Goal: Task Accomplishment & Management: Manage account settings

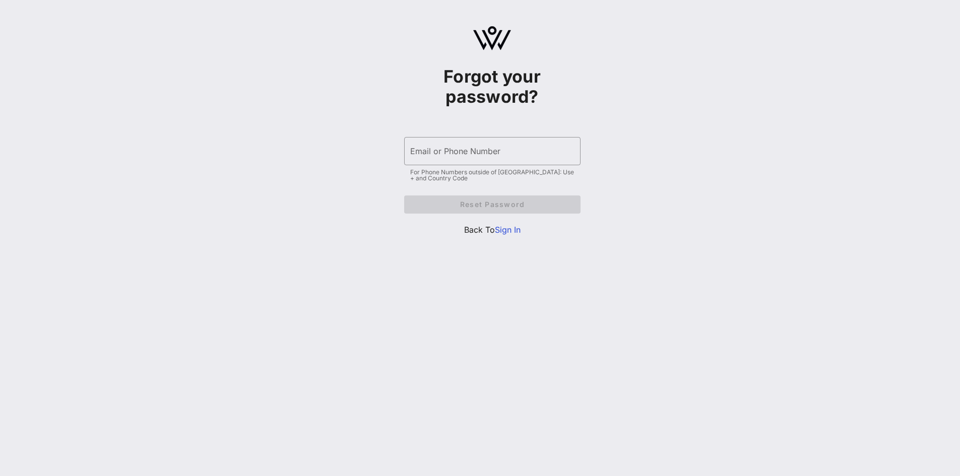
click at [508, 226] on link "Sign In" at bounding box center [508, 230] width 26 height 10
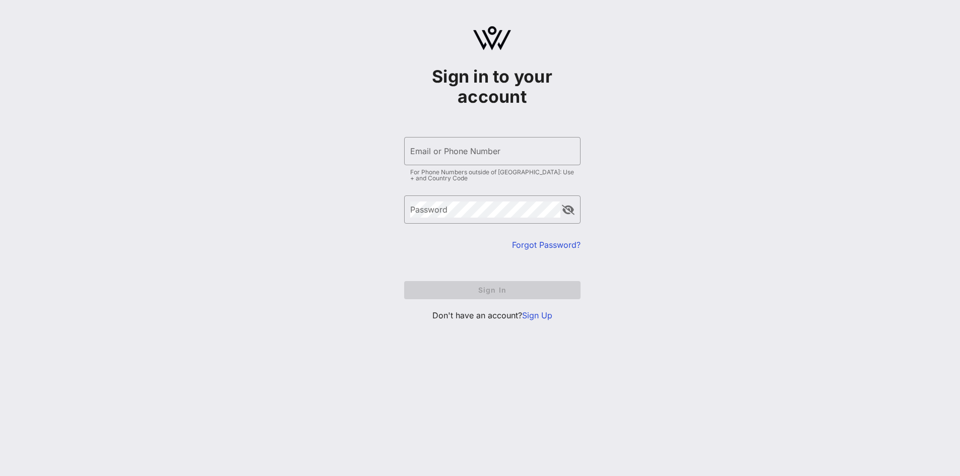
click at [543, 317] on link "Sign Up" at bounding box center [537, 315] width 30 height 10
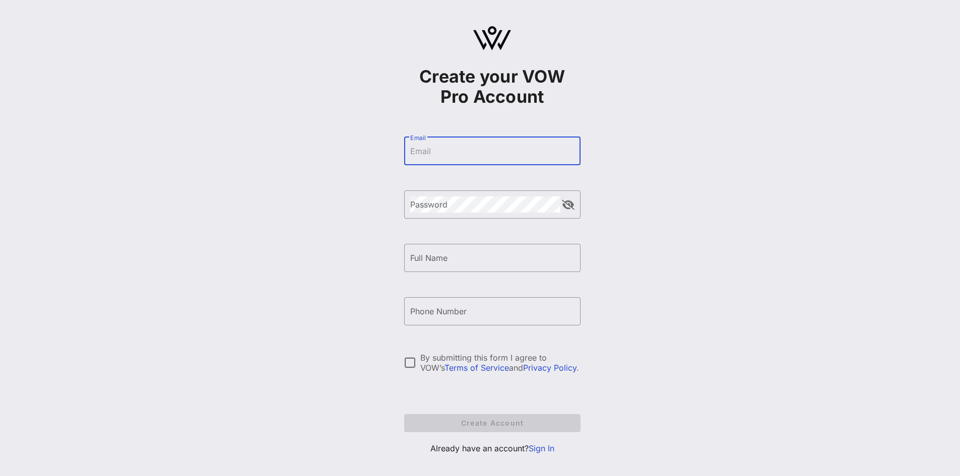
click at [459, 148] on input "Email" at bounding box center [492, 151] width 164 height 16
type input "[EMAIL_ADDRESS][DOMAIN_NAME]"
type input "[PERSON_NAME]"
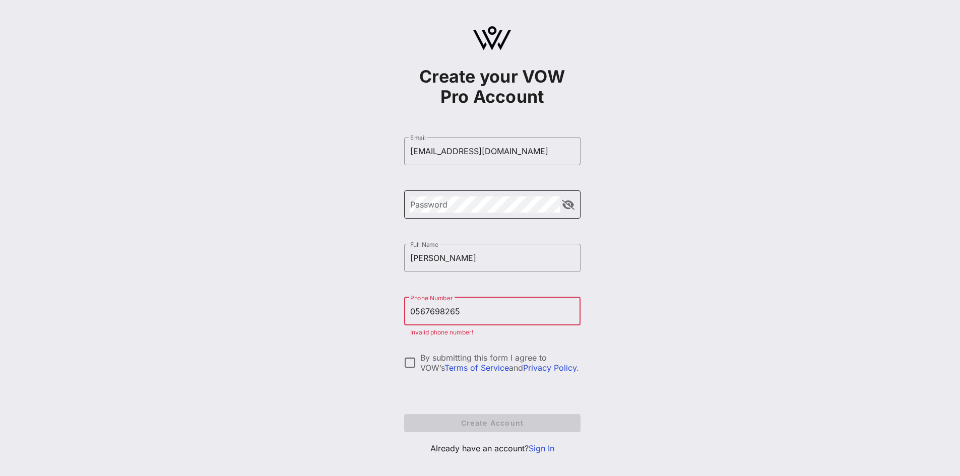
click at [443, 216] on div "​ Password" at bounding box center [492, 212] width 176 height 43
click at [443, 216] on div "Password" at bounding box center [485, 205] width 150 height 28
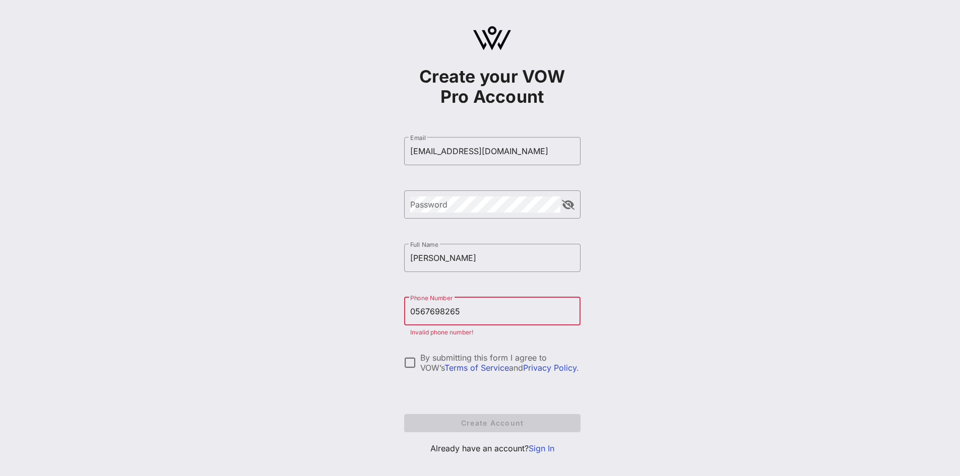
click at [440, 310] on input "0567698265" at bounding box center [492, 311] width 164 height 16
paste input "[PHONE_NUMBER]"
click at [417, 310] on input "[PHONE_NUMBER]" at bounding box center [492, 311] width 164 height 16
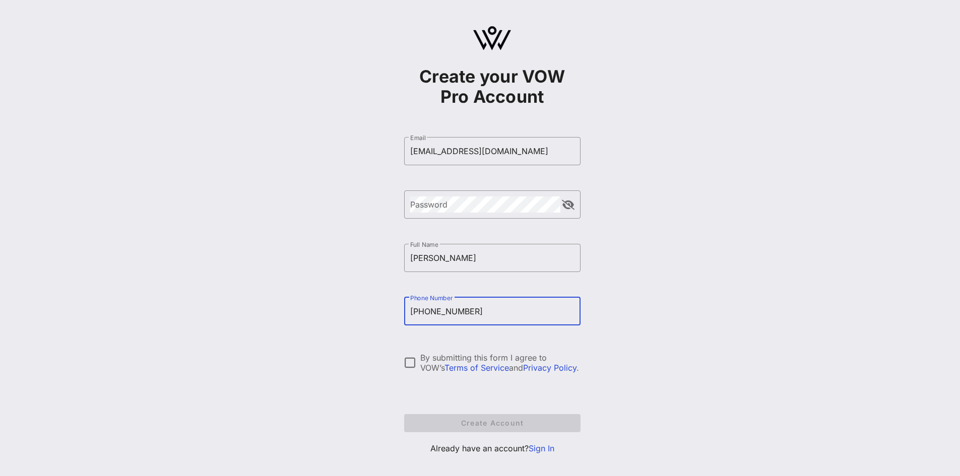
click at [432, 312] on input "[PHONE_NUMBER]" at bounding box center [492, 311] width 164 height 16
drag, startPoint x: 432, startPoint y: 312, endPoint x: 506, endPoint y: 311, distance: 73.1
click at [506, 311] on input "[PHONE_NUMBER]" at bounding box center [492, 311] width 164 height 16
paste input "0"
click at [434, 314] on input "[PHONE_NUMBER]" at bounding box center [492, 311] width 164 height 16
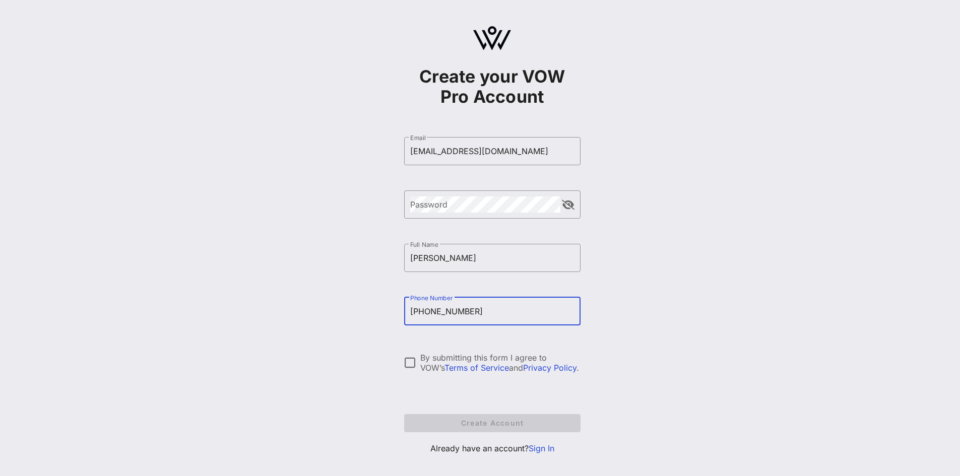
type input "[PHONE_NUMBER]"
click at [411, 365] on div at bounding box center [410, 362] width 17 height 17
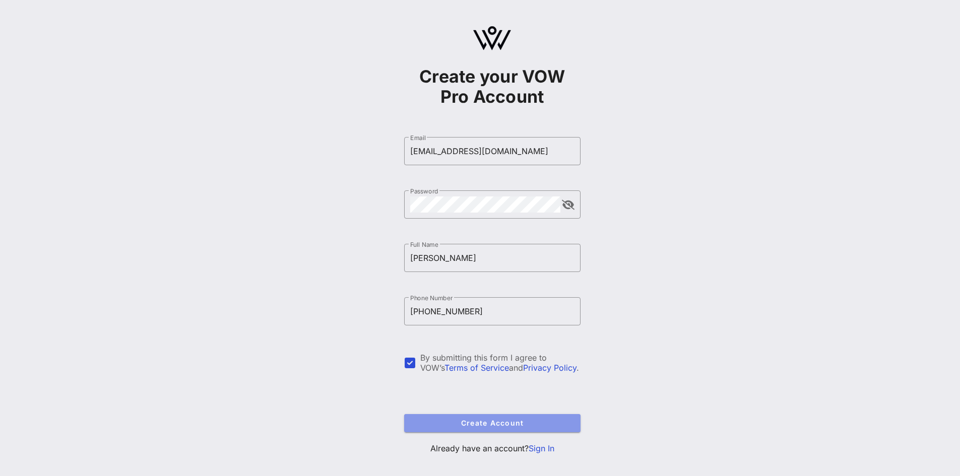
click at [440, 422] on span "Create Account" at bounding box center [492, 423] width 160 height 9
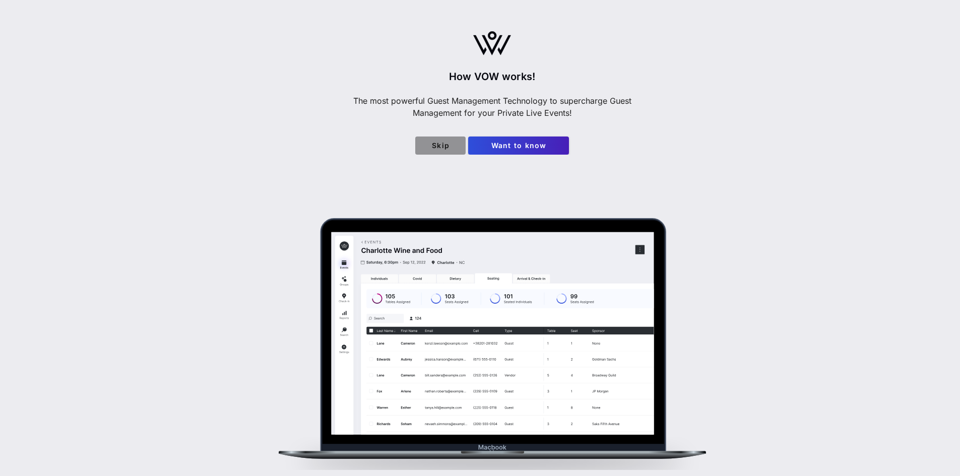
click at [437, 141] on span "Skip" at bounding box center [440, 145] width 34 height 9
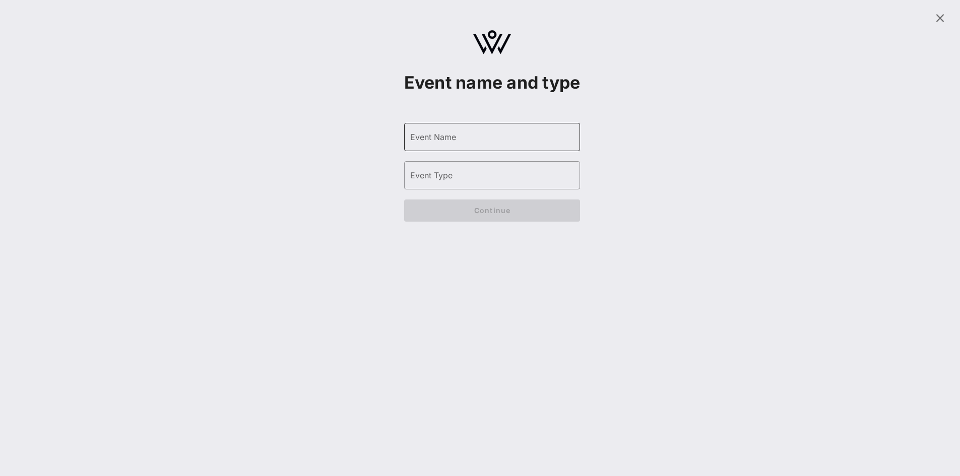
click at [451, 145] on input "Event Name" at bounding box center [492, 137] width 164 height 16
type input "ksdfj"
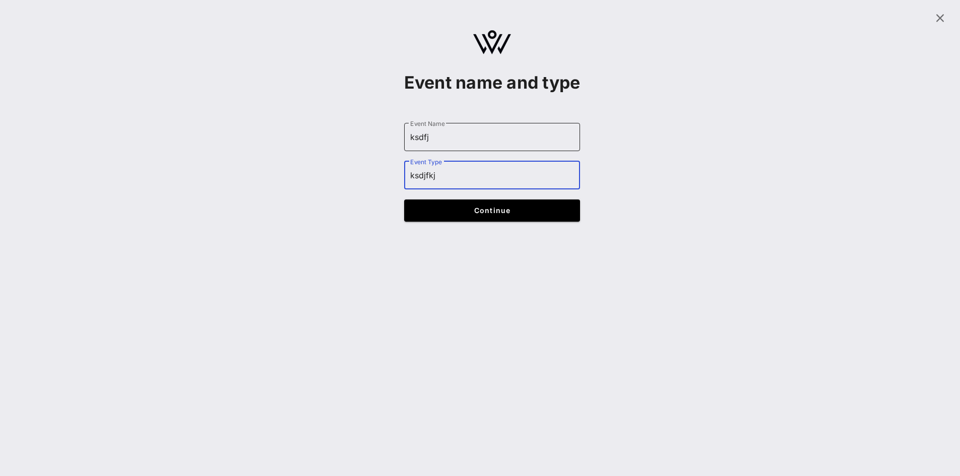
type input "ksdjfkj"
click at [463, 232] on form "​ Event Name ksdfj ​ Event Type ksdjfkj Continue" at bounding box center [492, 172] width 176 height 119
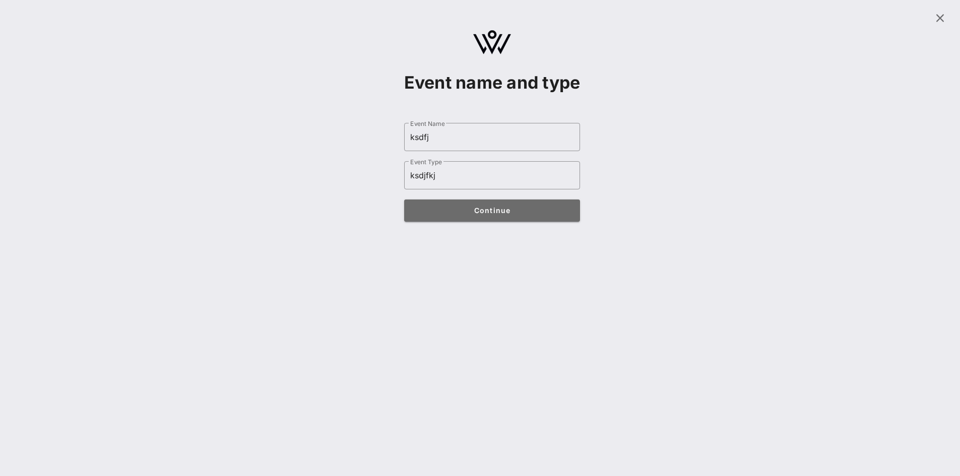
click at [465, 222] on button "Continue" at bounding box center [492, 211] width 176 height 22
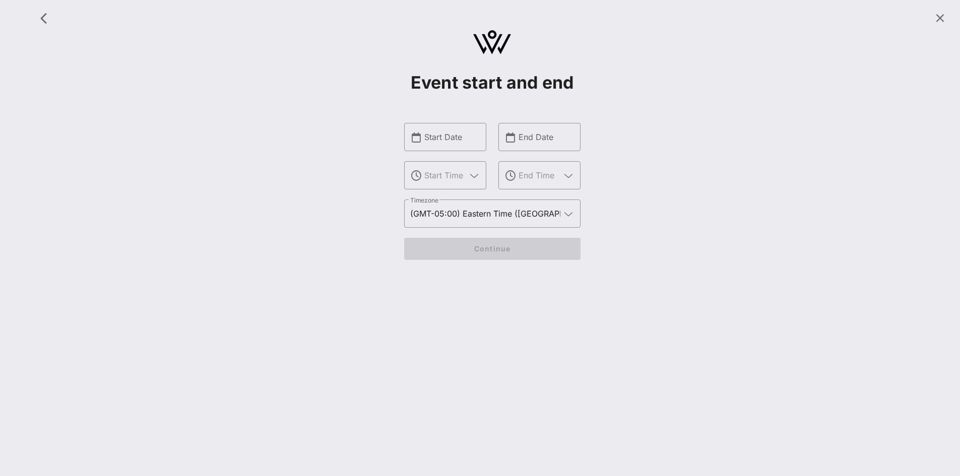
click at [952, 17] on div at bounding box center [492, 18] width 924 height 24
click at [947, 17] on span at bounding box center [940, 18] width 24 height 12
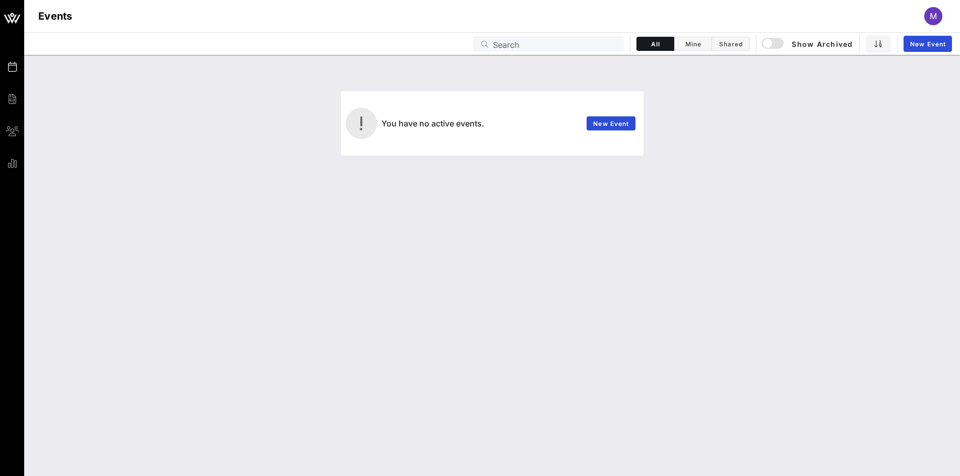
click at [934, 22] on div "M" at bounding box center [933, 16] width 18 height 18
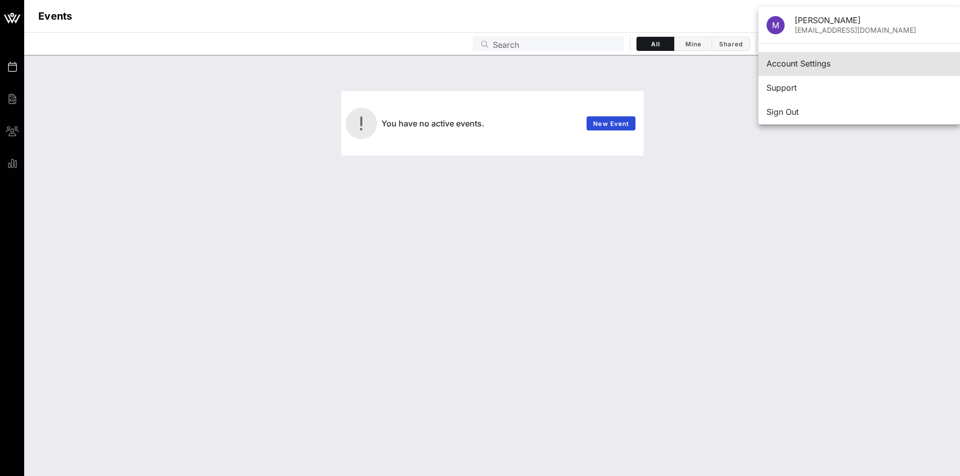
click at [867, 63] on div "Account Settings" at bounding box center [859, 64] width 185 height 10
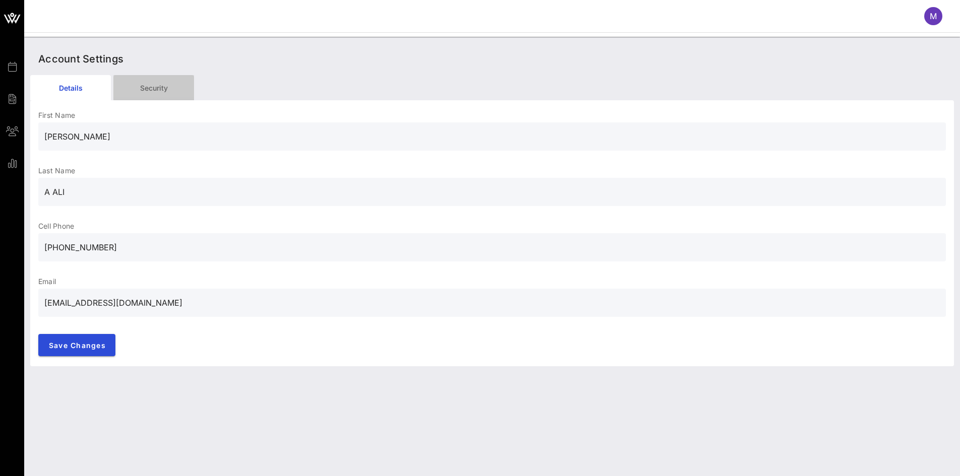
click at [135, 77] on div "Security" at bounding box center [153, 87] width 81 height 25
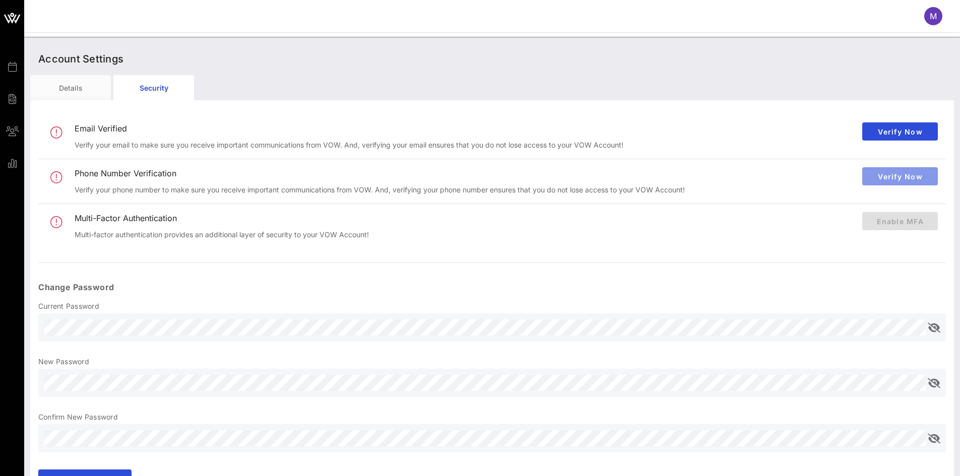
click at [893, 178] on span "Verify Now" at bounding box center [899, 176] width 59 height 9
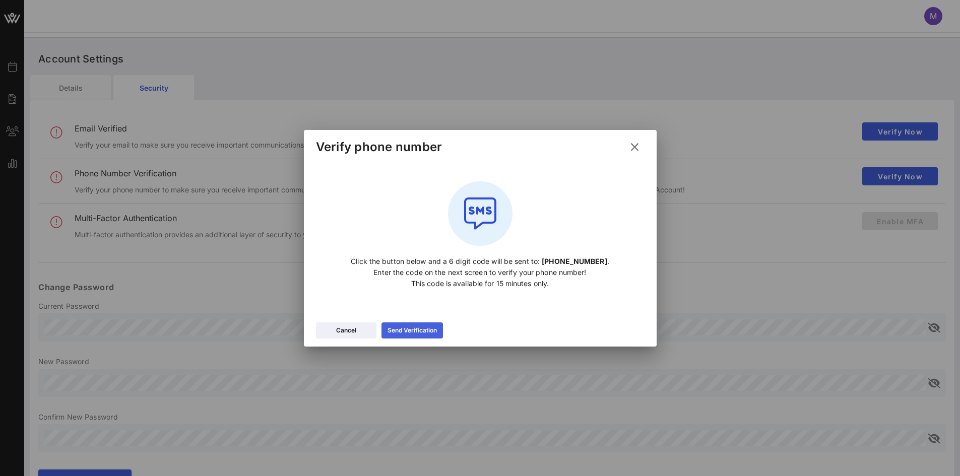
click at [419, 335] on div "Send Verification" at bounding box center [412, 331] width 49 height 10
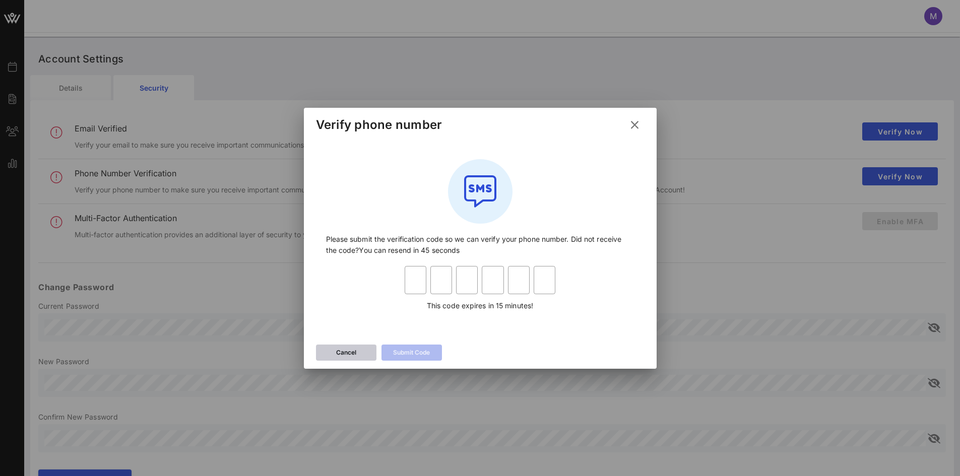
click at [352, 354] on div "Cancel" at bounding box center [346, 353] width 20 height 10
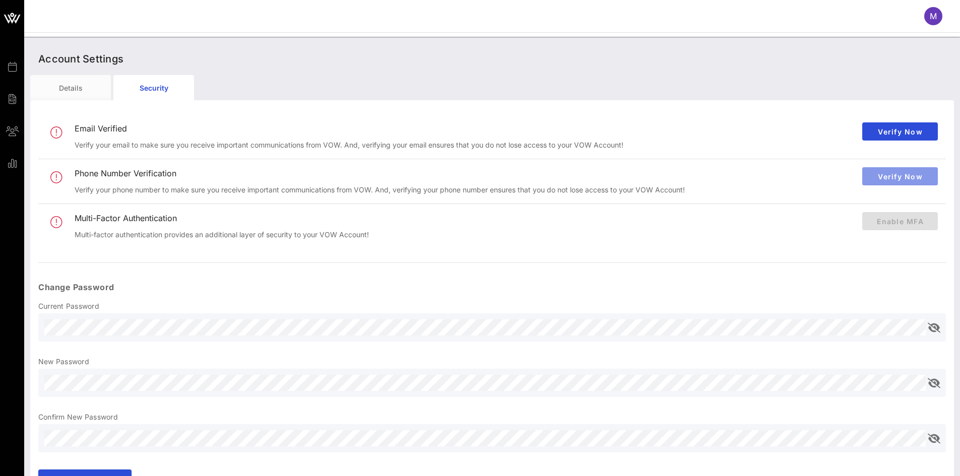
click at [895, 178] on span "Verify Now" at bounding box center [899, 176] width 59 height 9
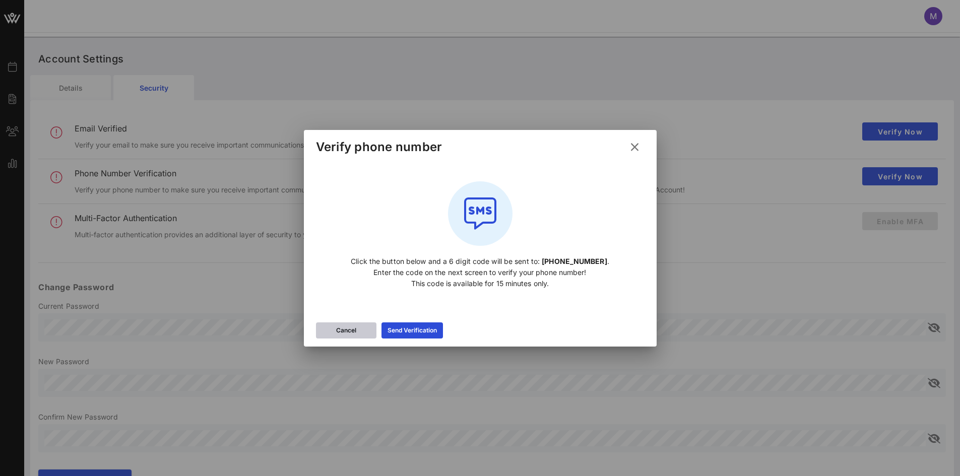
click at [360, 333] on button "Cancel" at bounding box center [346, 331] width 60 height 16
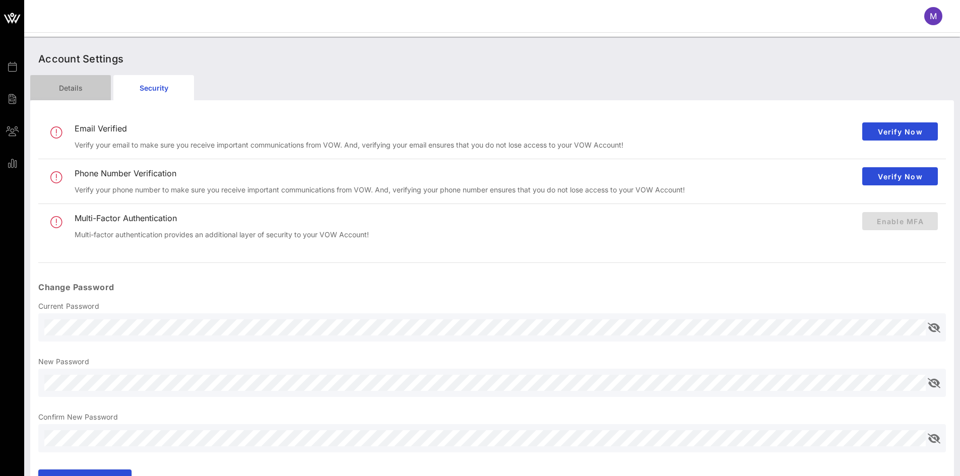
click at [85, 89] on div "Details" at bounding box center [70, 87] width 81 height 25
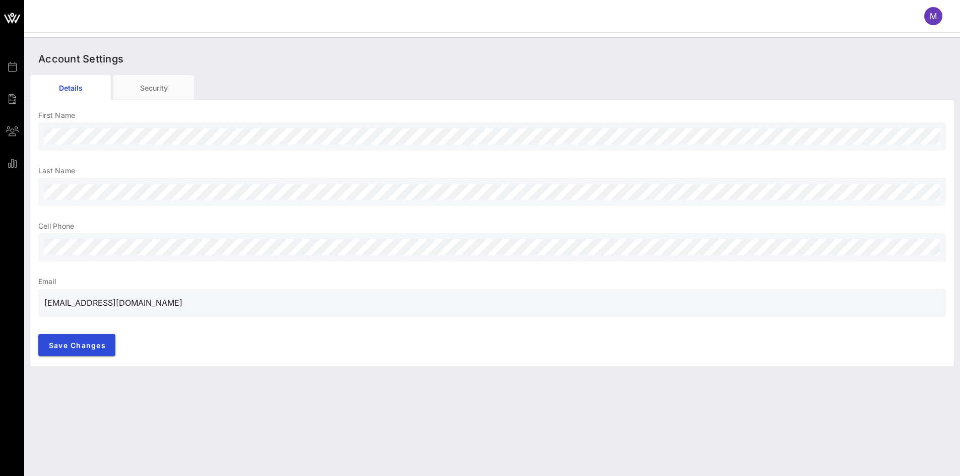
click at [92, 256] on div at bounding box center [492, 247] width 896 height 28
click at [77, 356] on div "First Name Last Name Cell Phone Email [EMAIL_ADDRESS][DOMAIN_NAME] Save Changes" at bounding box center [492, 234] width 924 height 264
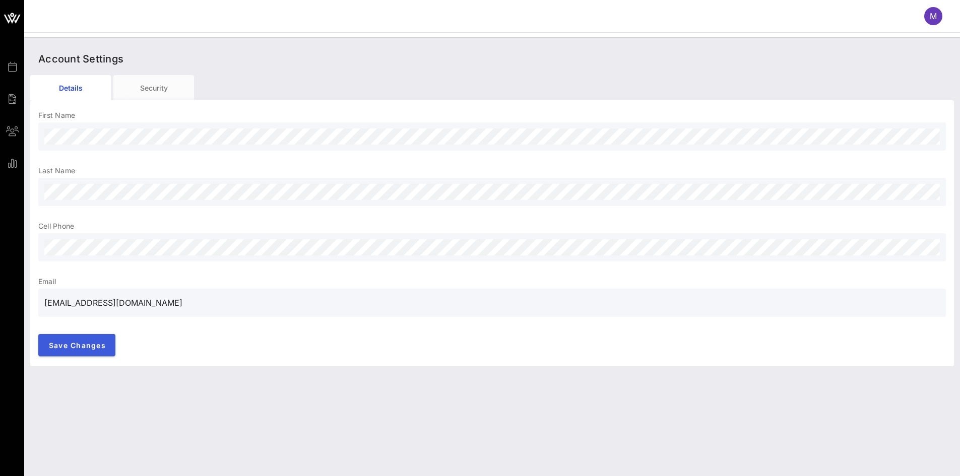
drag, startPoint x: 77, startPoint y: 356, endPoint x: 81, endPoint y: 350, distance: 7.3
click at [81, 350] on div "First Name Last Name Cell Phone Email [EMAIL_ADDRESS][DOMAIN_NAME] Save Changes" at bounding box center [492, 234] width 924 height 264
click at [81, 350] on button "Save Changes" at bounding box center [76, 345] width 77 height 22
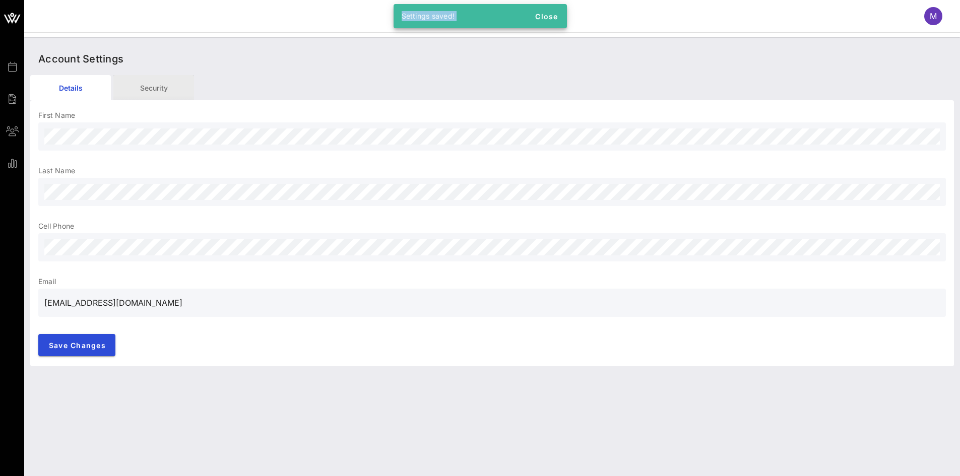
click at [155, 78] on div "Security" at bounding box center [153, 87] width 81 height 25
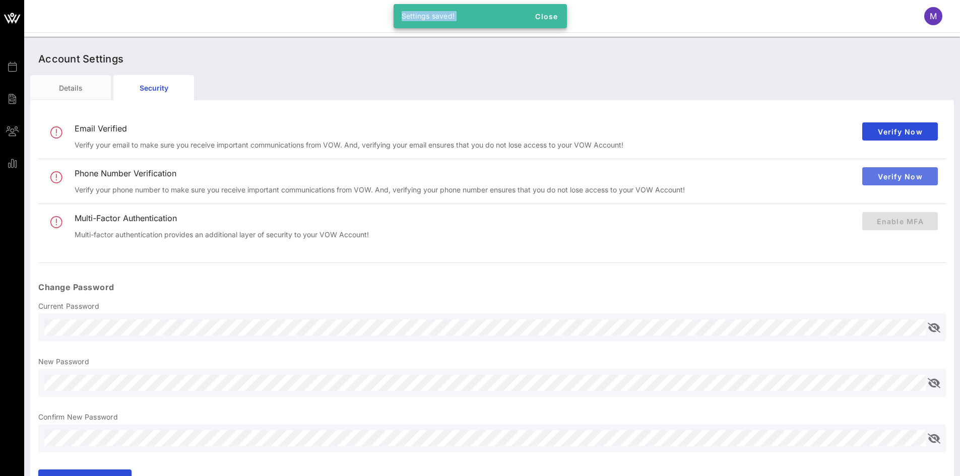
click at [905, 174] on span "Verify Now" at bounding box center [899, 176] width 59 height 9
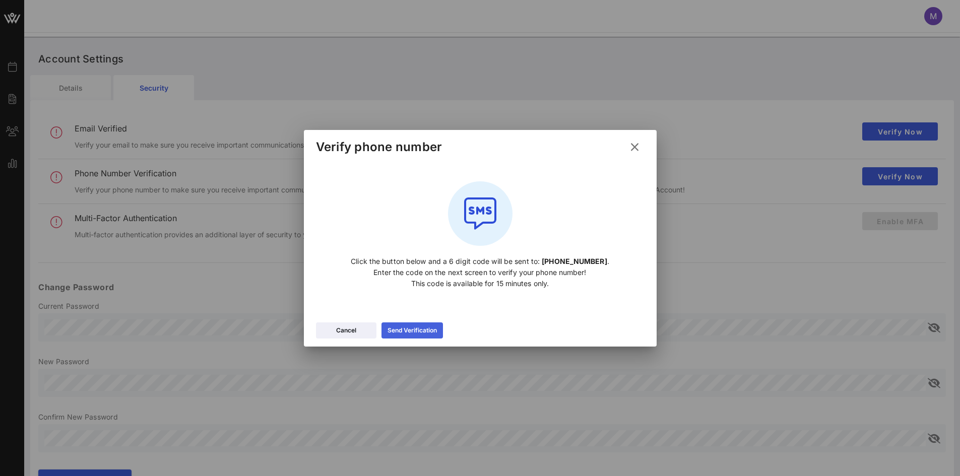
click at [433, 333] on div "Send Verification" at bounding box center [412, 331] width 49 height 10
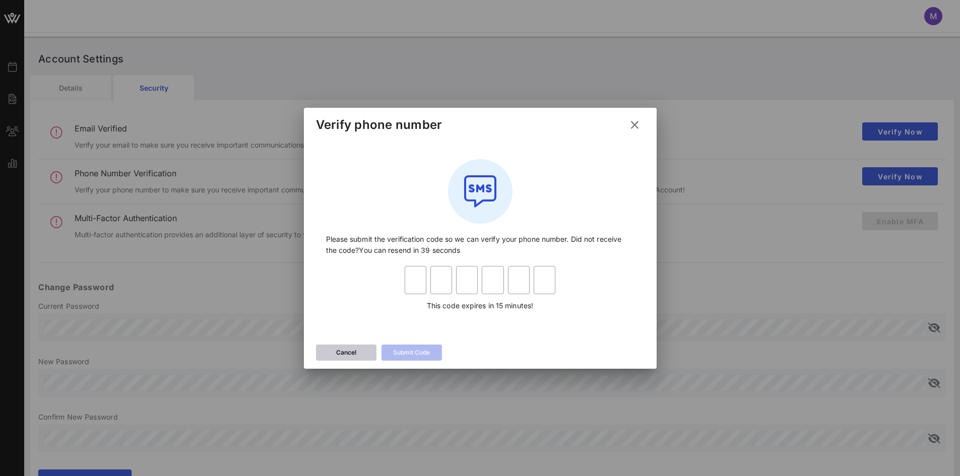
click at [348, 353] on icon at bounding box center [346, 353] width 7 height 6
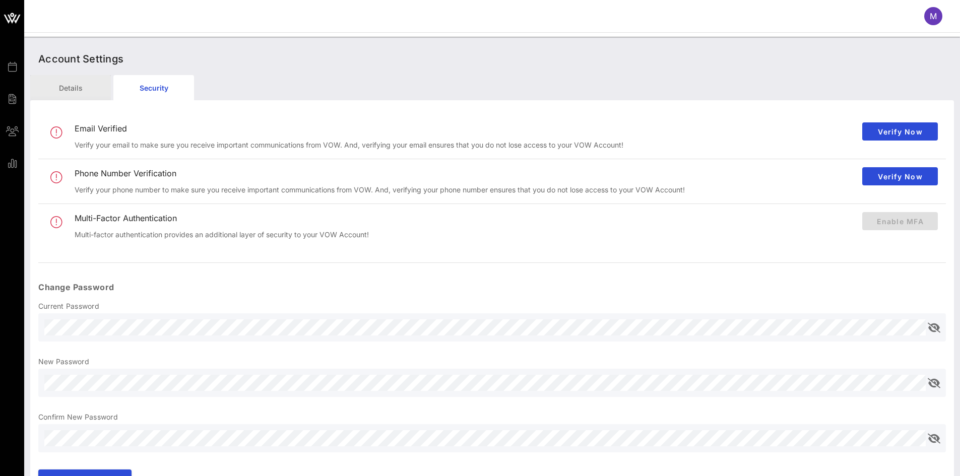
click at [79, 89] on div "Details" at bounding box center [70, 87] width 81 height 25
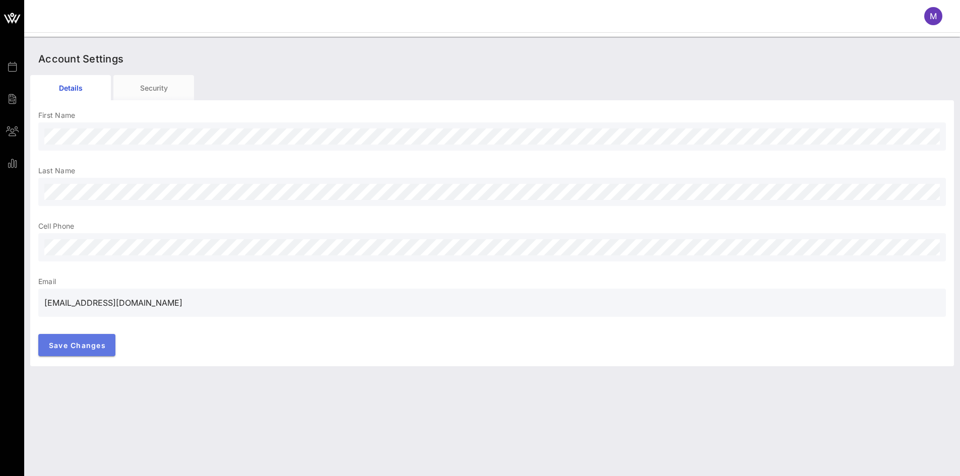
click at [89, 346] on span "Save Changes" at bounding box center [76, 345] width 57 height 9
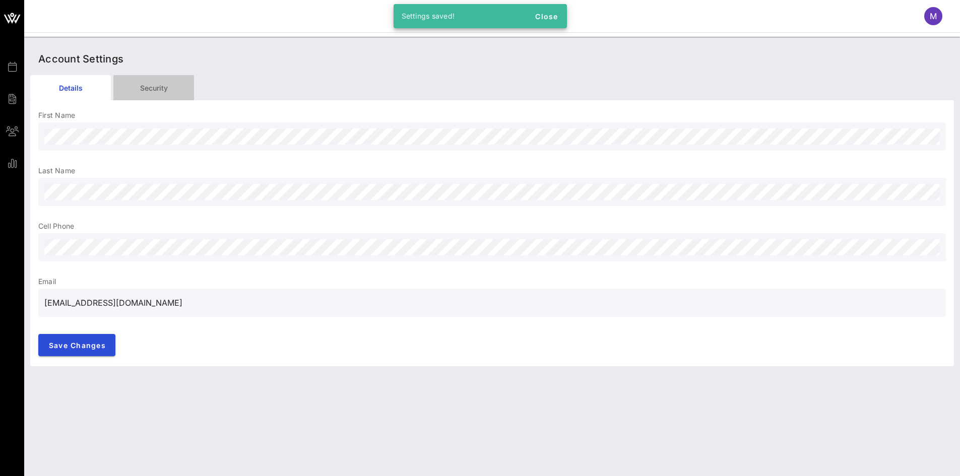
click at [148, 85] on div "Security" at bounding box center [153, 87] width 81 height 25
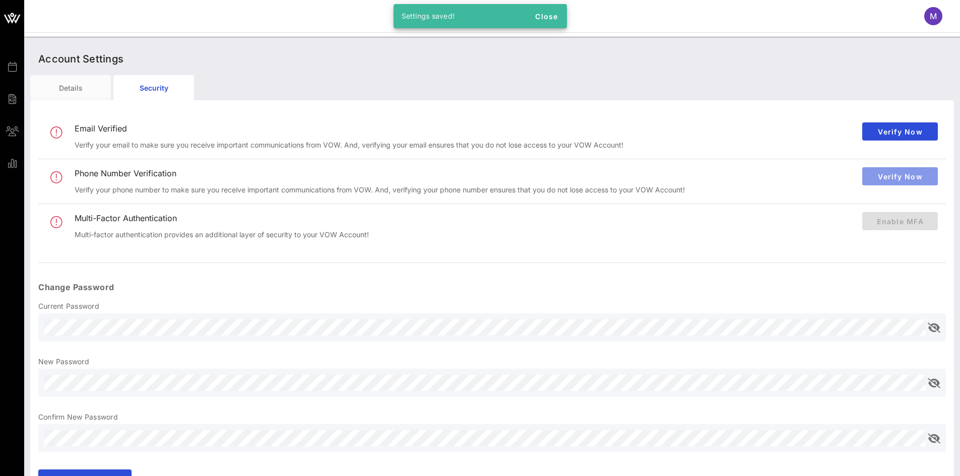
click at [893, 168] on button "Verify Now" at bounding box center [900, 176] width 76 height 18
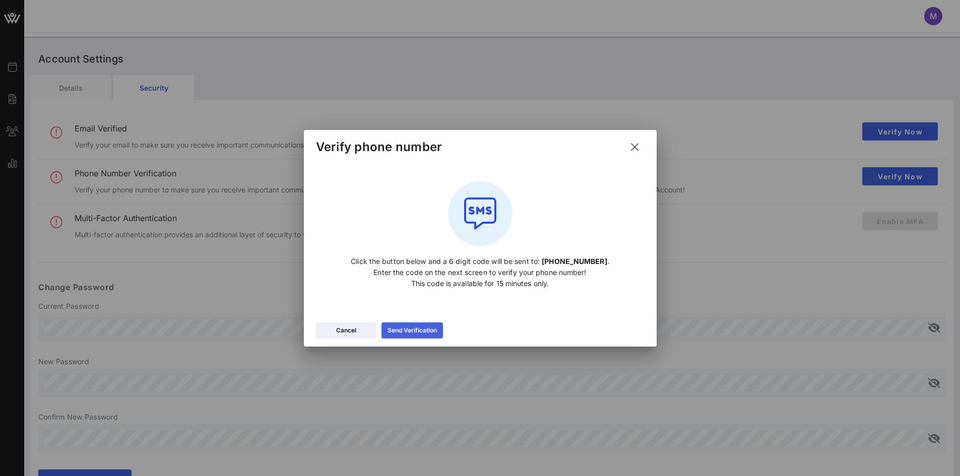
click at [423, 324] on button "Send Verification" at bounding box center [412, 331] width 61 height 16
click at [419, 331] on div "Send Verification" at bounding box center [412, 331] width 49 height 10
click at [424, 281] on p "Click the button below and a 6 digit code will be sent to: [PHONE_NUMBER] . Ent…" at bounding box center [480, 272] width 308 height 33
click at [419, 327] on div "Send Verification" at bounding box center [412, 331] width 49 height 10
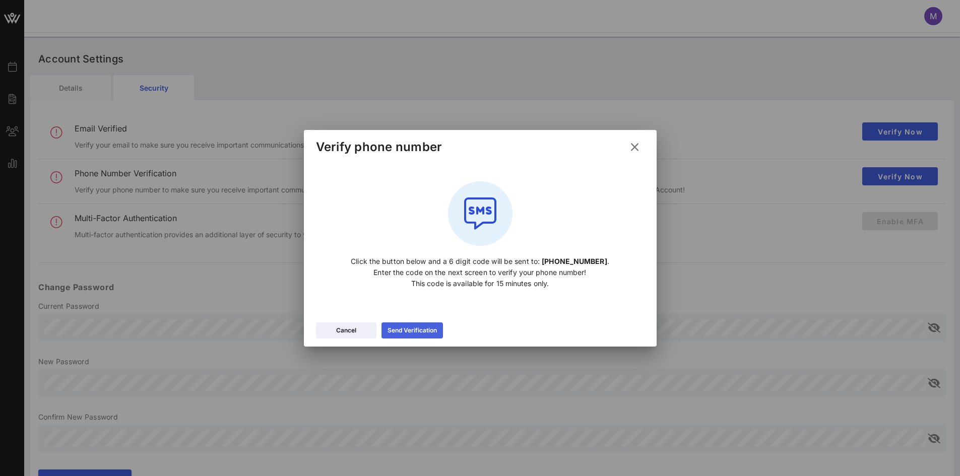
click at [419, 327] on div "Send Verification" at bounding box center [412, 331] width 49 height 10
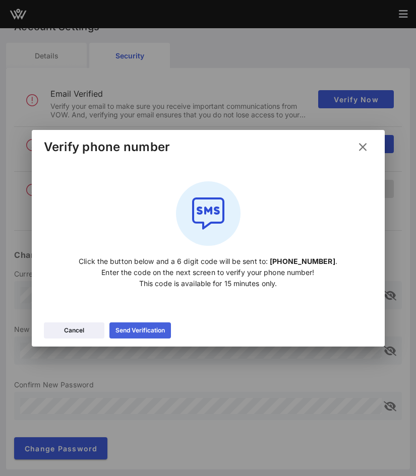
click at [139, 330] on icon at bounding box center [140, 331] width 7 height 6
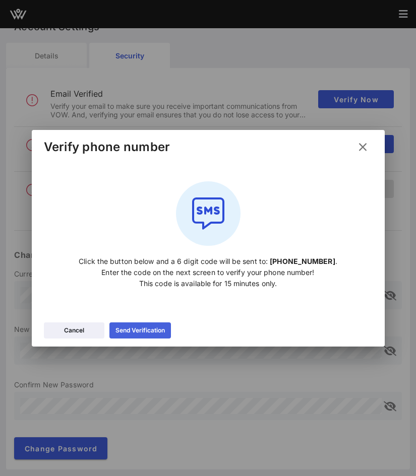
click at [139, 330] on icon at bounding box center [140, 331] width 7 height 6
click at [91, 329] on button "Cancel" at bounding box center [74, 331] width 60 height 16
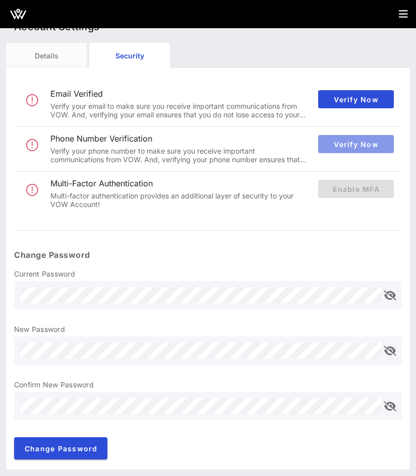
click at [341, 139] on button "Verify Now" at bounding box center [356, 144] width 76 height 18
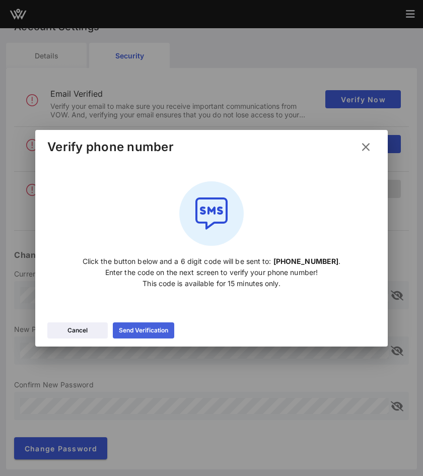
click at [155, 329] on div "Send Verification" at bounding box center [143, 331] width 49 height 10
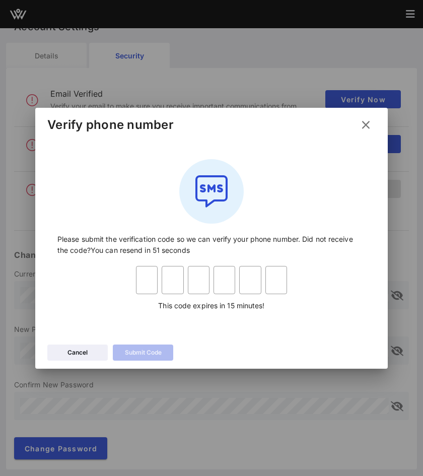
click at [365, 126] on icon at bounding box center [366, 125] width 14 height 12
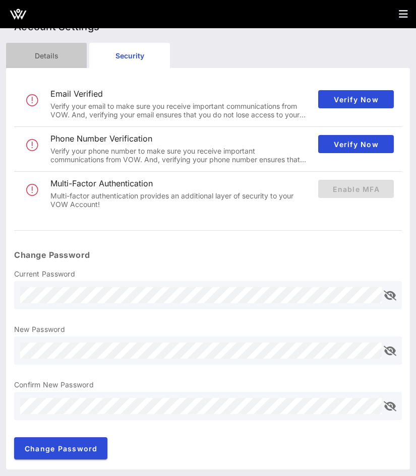
click at [58, 57] on div "Details" at bounding box center [46, 55] width 81 height 25
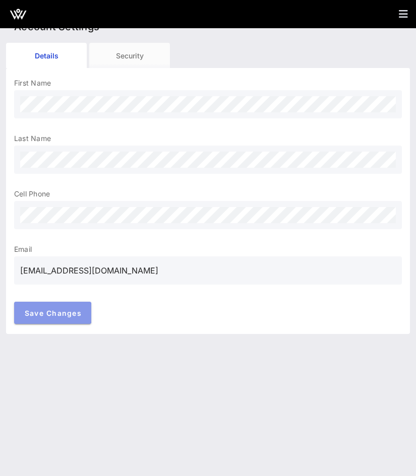
click at [61, 320] on button "Save Changes" at bounding box center [52, 313] width 77 height 22
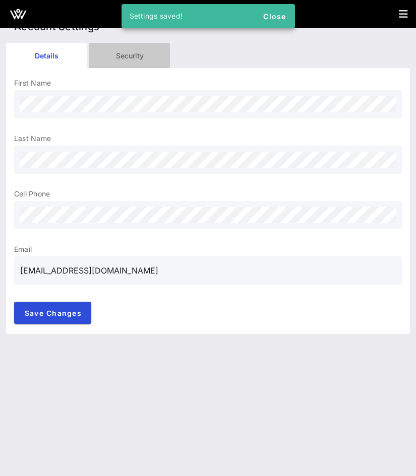
click at [123, 53] on div "Security" at bounding box center [129, 55] width 81 height 25
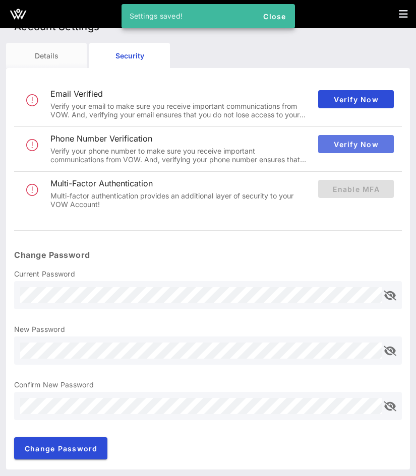
click at [342, 151] on button "Verify Now" at bounding box center [356, 144] width 76 height 18
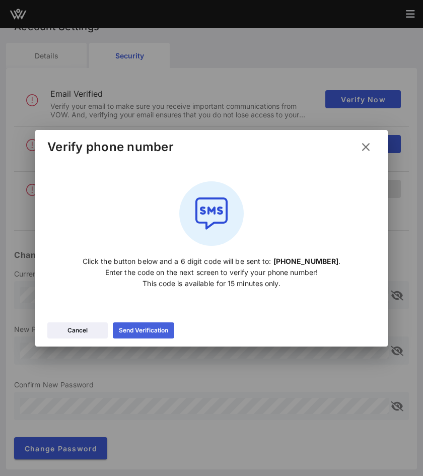
click at [160, 329] on div "Send Verification" at bounding box center [143, 331] width 49 height 10
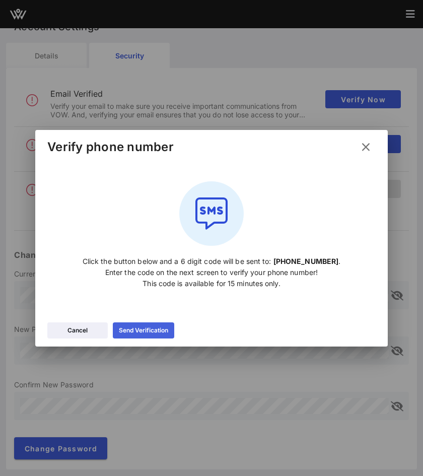
click at [160, 329] on div "Send Verification" at bounding box center [143, 331] width 49 height 10
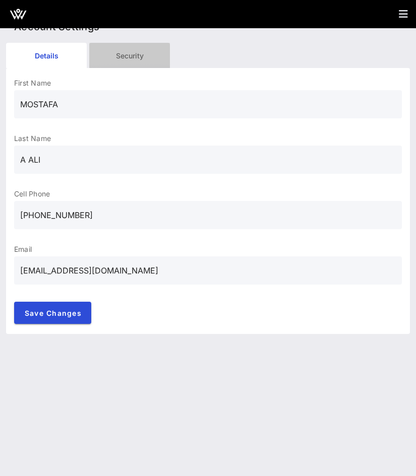
click at [145, 49] on div "Security" at bounding box center [129, 55] width 81 height 25
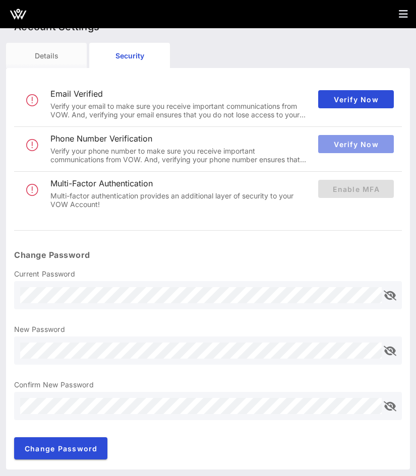
click at [357, 142] on span "Verify Now" at bounding box center [355, 144] width 59 height 9
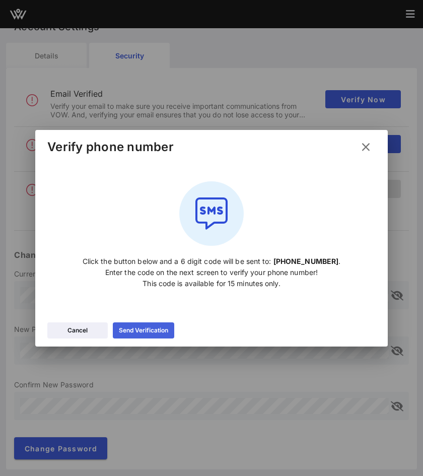
click at [140, 336] on button "Send Verification" at bounding box center [143, 331] width 61 height 16
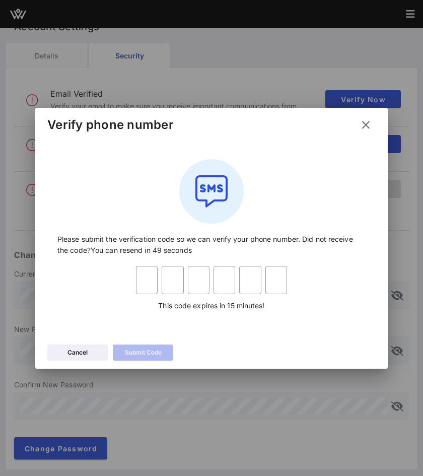
click at [366, 124] on icon at bounding box center [366, 124] width 14 height 13
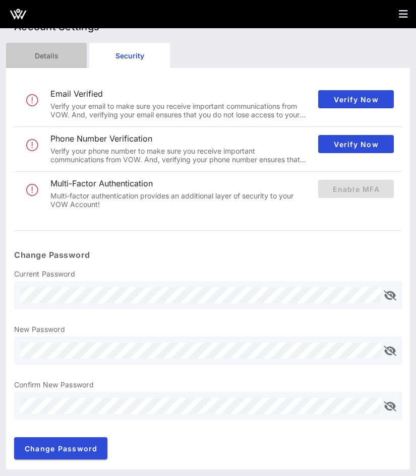
click at [73, 59] on div "Details" at bounding box center [46, 55] width 81 height 25
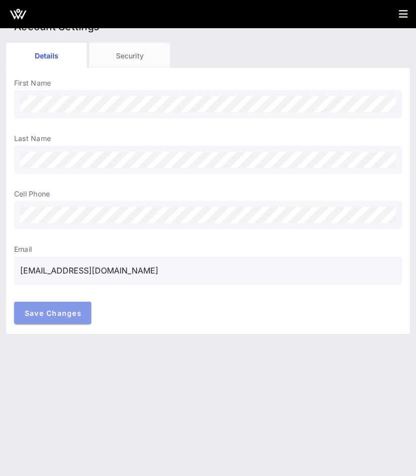
click at [60, 316] on span "Save Changes" at bounding box center [52, 313] width 57 height 9
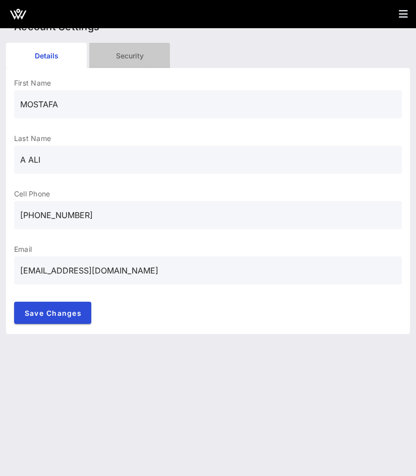
click at [139, 55] on div "Security" at bounding box center [129, 55] width 81 height 25
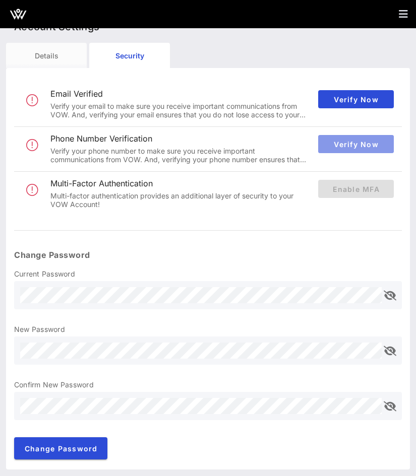
click at [359, 140] on span "Verify Now" at bounding box center [355, 144] width 59 height 9
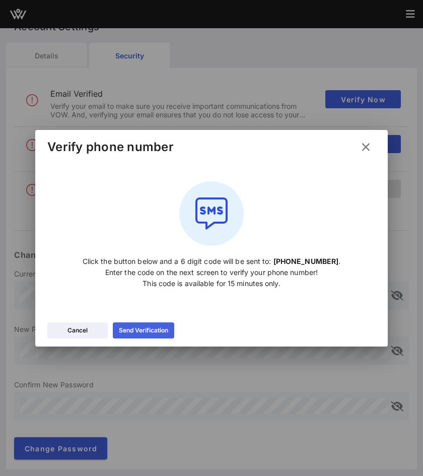
click at [170, 325] on button "Send Verification" at bounding box center [143, 331] width 61 height 16
